Goal: Information Seeking & Learning: Find specific fact

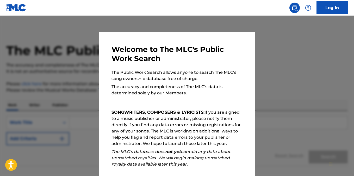
scroll to position [63, 0]
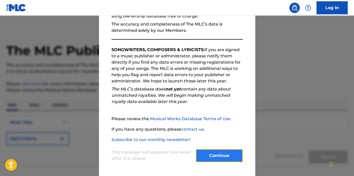
click at [228, 150] on button "Continue" at bounding box center [219, 155] width 47 height 13
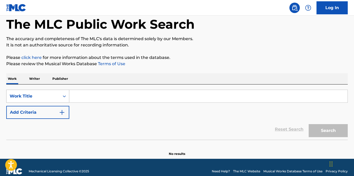
click at [61, 103] on div "Work Title" at bounding box center [37, 96] width 63 height 13
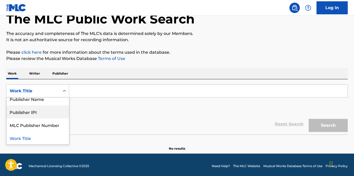
scroll to position [0, 0]
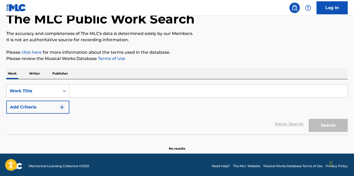
click at [139, 91] on input "Search Form" at bounding box center [208, 91] width 278 height 13
paste input "[PERSON_NAME] (Lyricist/Composer) [PERSON_NAME] [PERSON_NAME] (Lyricist/Compose…"
type input "[PERSON_NAME] (Lyricist/Composer) [PERSON_NAME] [PERSON_NAME] (Lyricist/Compose…"
paste input "Butterknife"
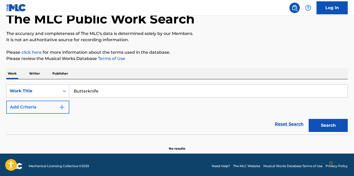
type input "Butterknife"
click at [36, 106] on button "Add Criteria" at bounding box center [37, 107] width 63 height 13
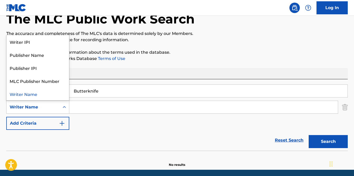
click at [50, 109] on div "Writer Name" at bounding box center [33, 107] width 47 height 6
click at [105, 130] on div "Reset Search Search" at bounding box center [177, 140] width 342 height 21
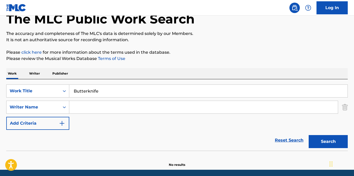
click at [84, 108] on input "Search Form" at bounding box center [203, 107] width 269 height 13
paste input "[PERSON_NAME]"
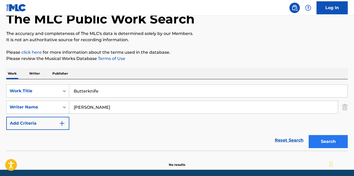
type input "[PERSON_NAME]"
click at [332, 142] on button "Search" at bounding box center [328, 141] width 39 height 13
